Goal: Navigation & Orientation: Find specific page/section

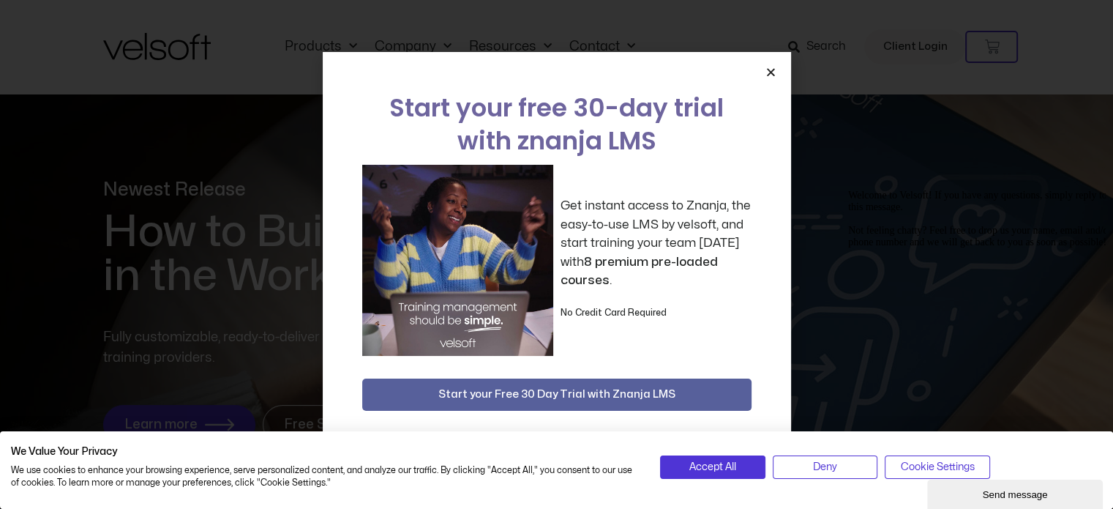
click at [762, 72] on div "Start your free 30-day trial with znanja LMS Get instant access to Znanja, the …" at bounding box center [557, 254] width 468 height 405
click at [773, 67] on icon "Close" at bounding box center [770, 72] width 11 height 11
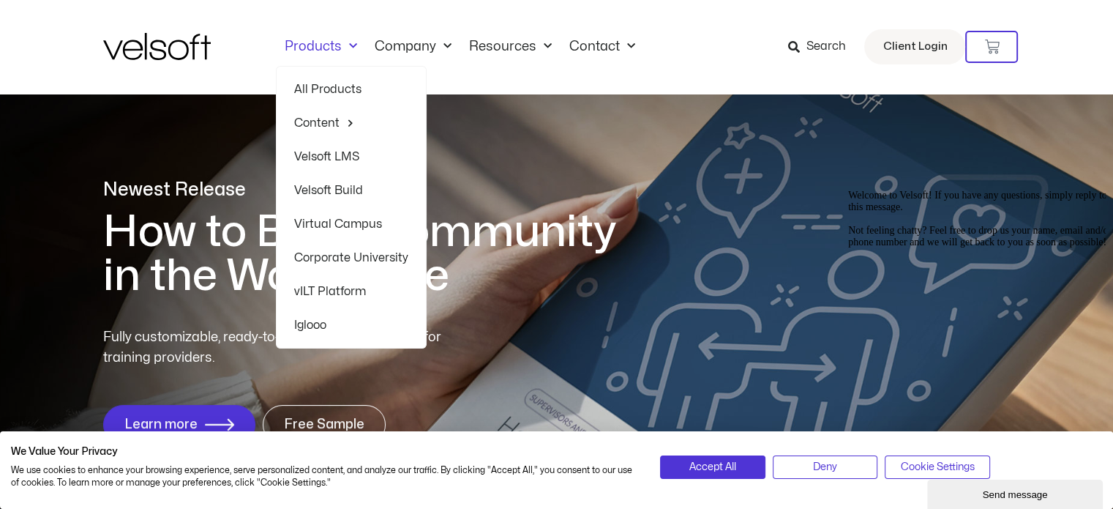
click at [324, 53] on link "Products" at bounding box center [321, 47] width 90 height 16
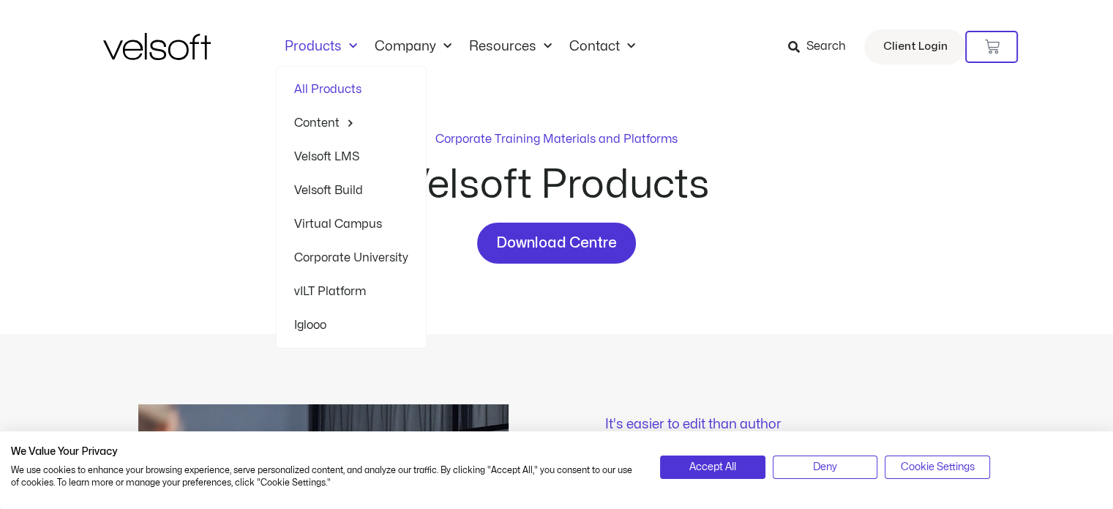
click at [339, 40] on link "Products" at bounding box center [321, 47] width 90 height 16
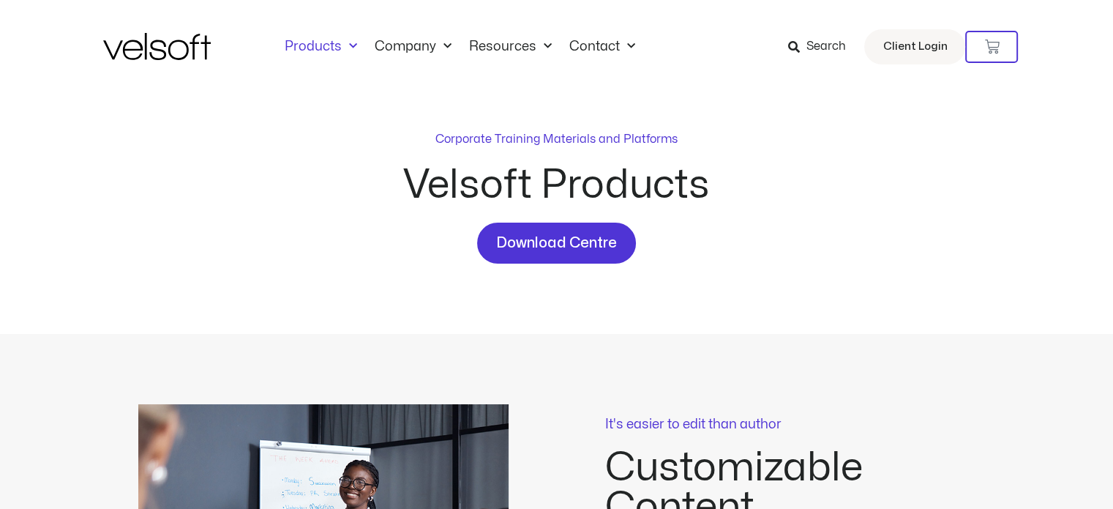
click at [339, 40] on link "Products" at bounding box center [321, 47] width 90 height 16
